Goal: Transaction & Acquisition: Book appointment/travel/reservation

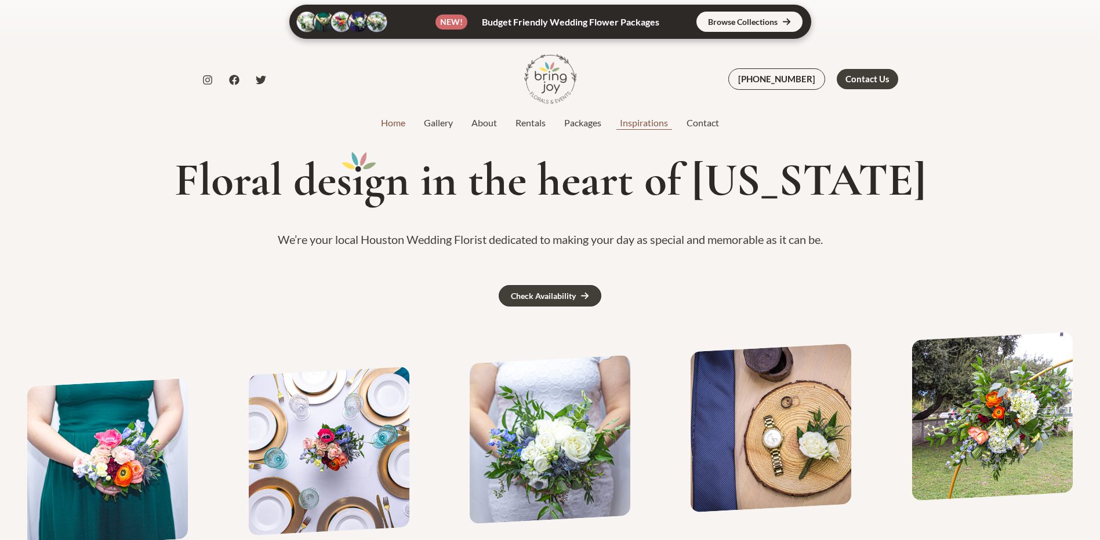
click at [642, 122] on link "Inspirations" at bounding box center [644, 123] width 67 height 14
click at [573, 300] on div "Check Availability" at bounding box center [543, 296] width 65 height 8
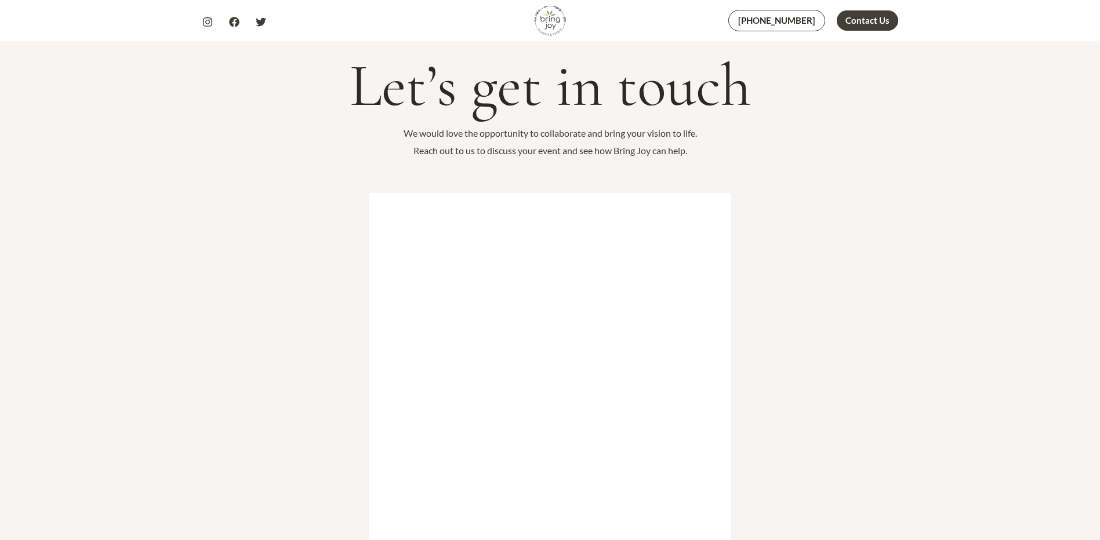
scroll to position [232, 0]
